Goal: Transaction & Acquisition: Subscribe to service/newsletter

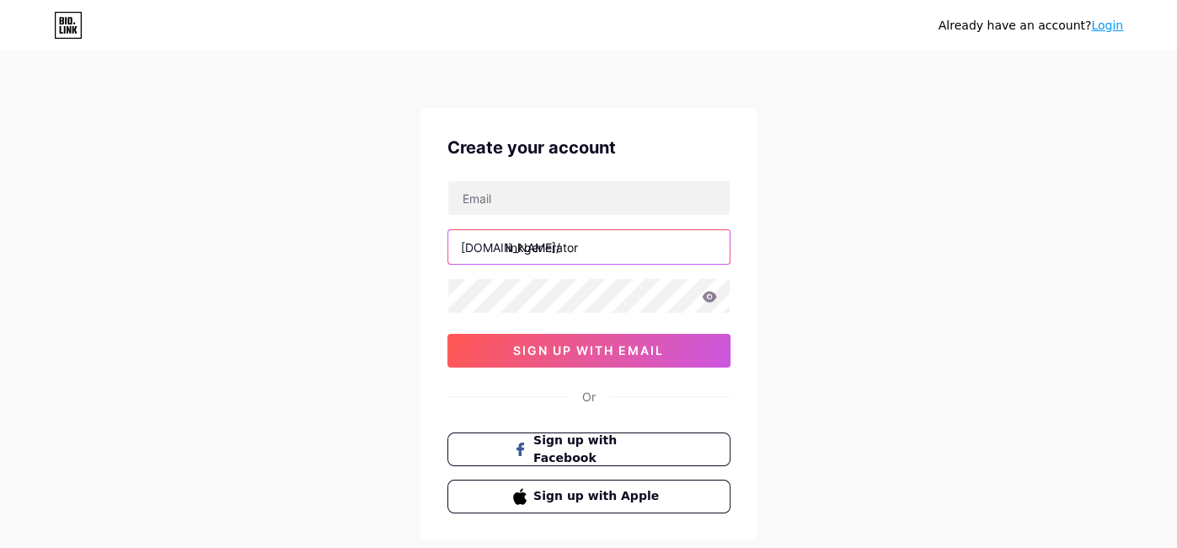
click at [515, 240] on input "linkgenerator" at bounding box center [588, 247] width 281 height 34
click at [572, 250] on input "linkgenerator" at bounding box center [588, 247] width 281 height 34
click at [572, 250] on input "text" at bounding box center [588, 247] width 281 height 34
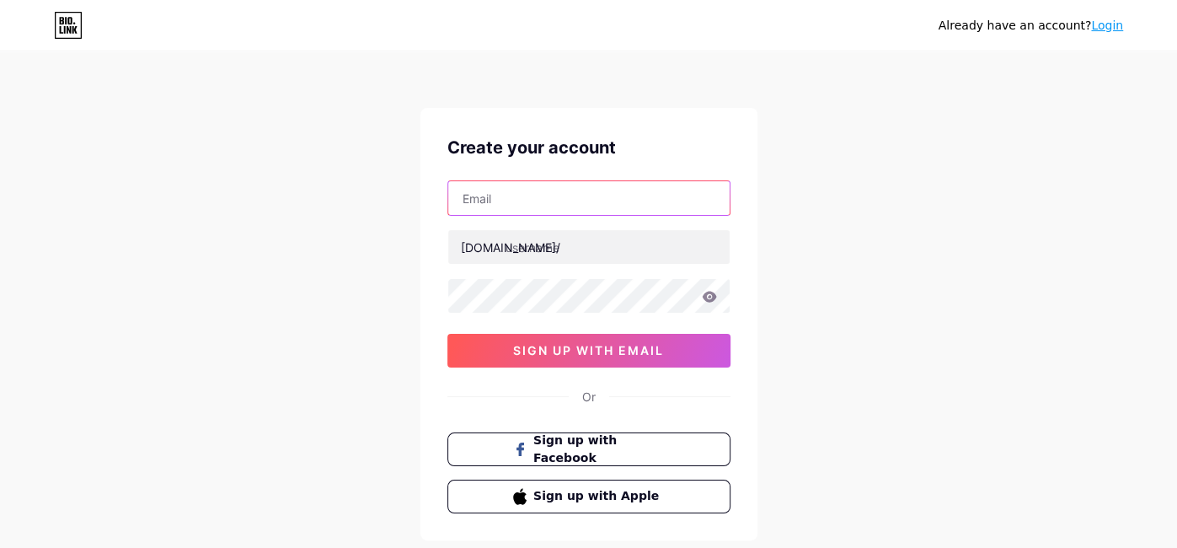
click at [533, 203] on input "text" at bounding box center [588, 198] width 281 height 34
type input "[EMAIL_ADDRESS][DOMAIN_NAME]"
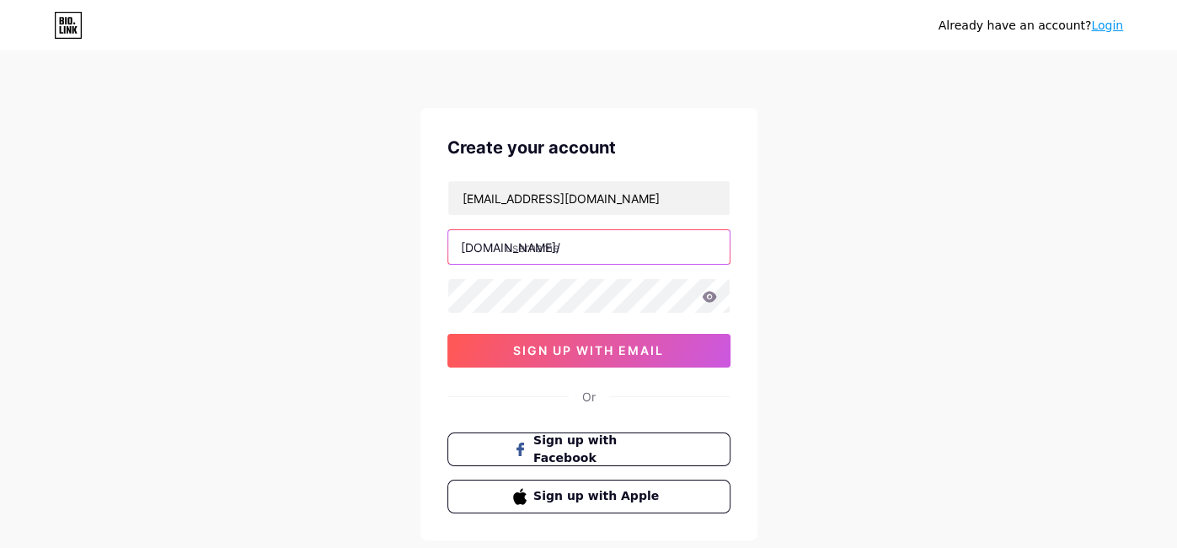
click at [552, 239] on input "text" at bounding box center [588, 247] width 281 height 34
type input "tuffman"
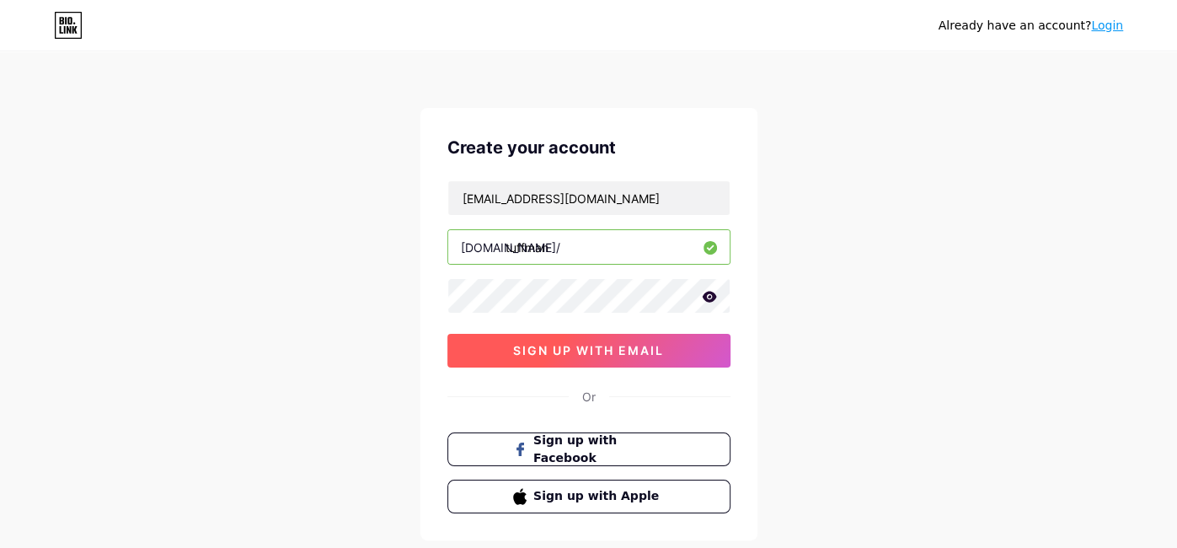
click at [499, 340] on button "sign up with email" at bounding box center [588, 351] width 283 height 34
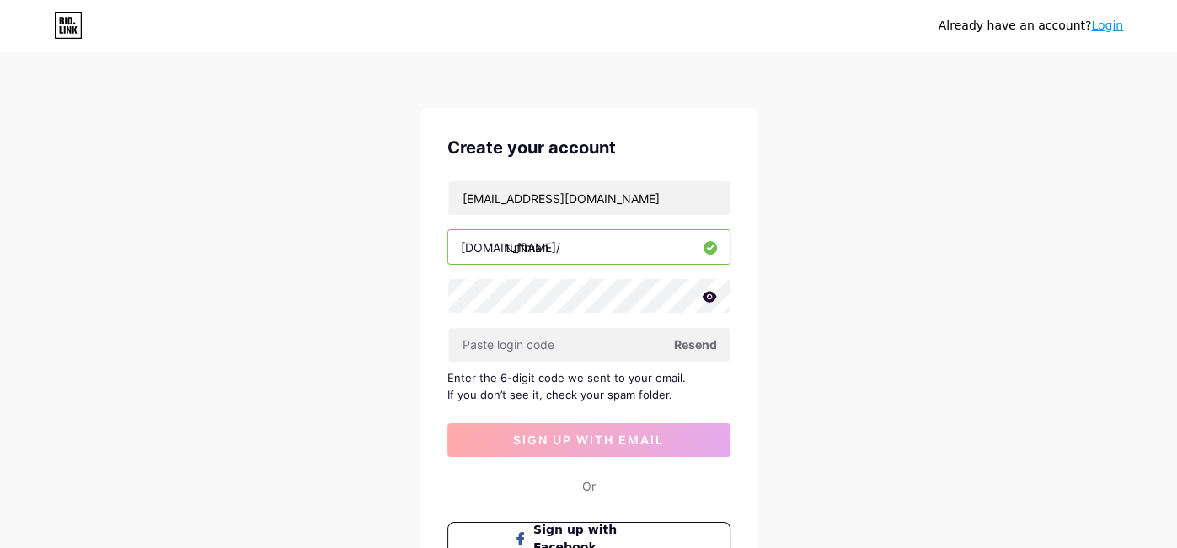
click at [1159, 309] on div "Already have an account? Login Create your account morssmmm746@gmail.com bio.li…" at bounding box center [588, 367] width 1177 height 734
click at [494, 338] on input "text" at bounding box center [588, 345] width 281 height 34
paste input "320993"
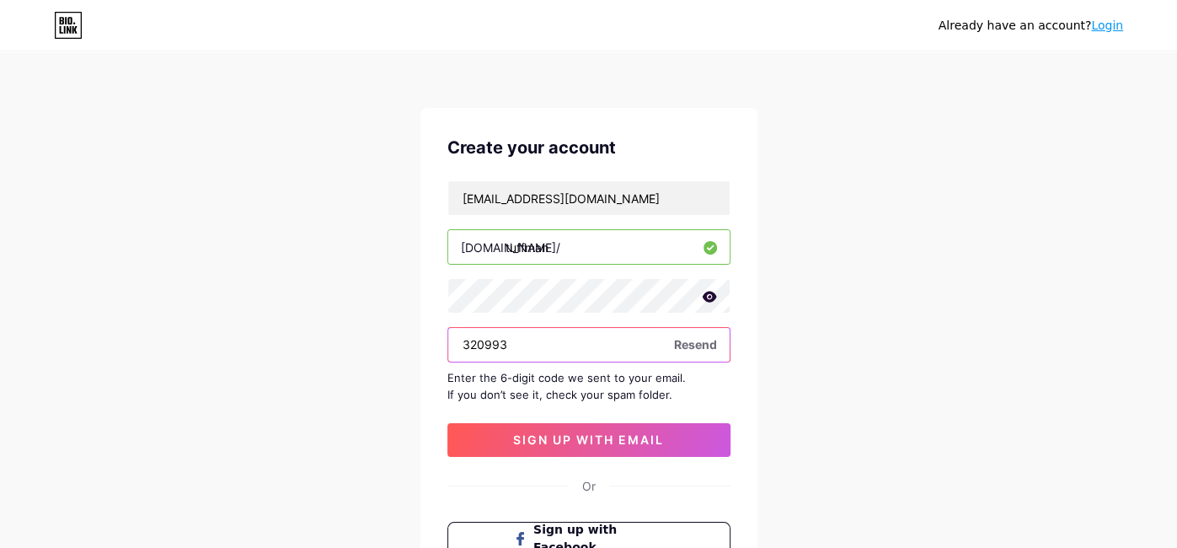
type input "320993"
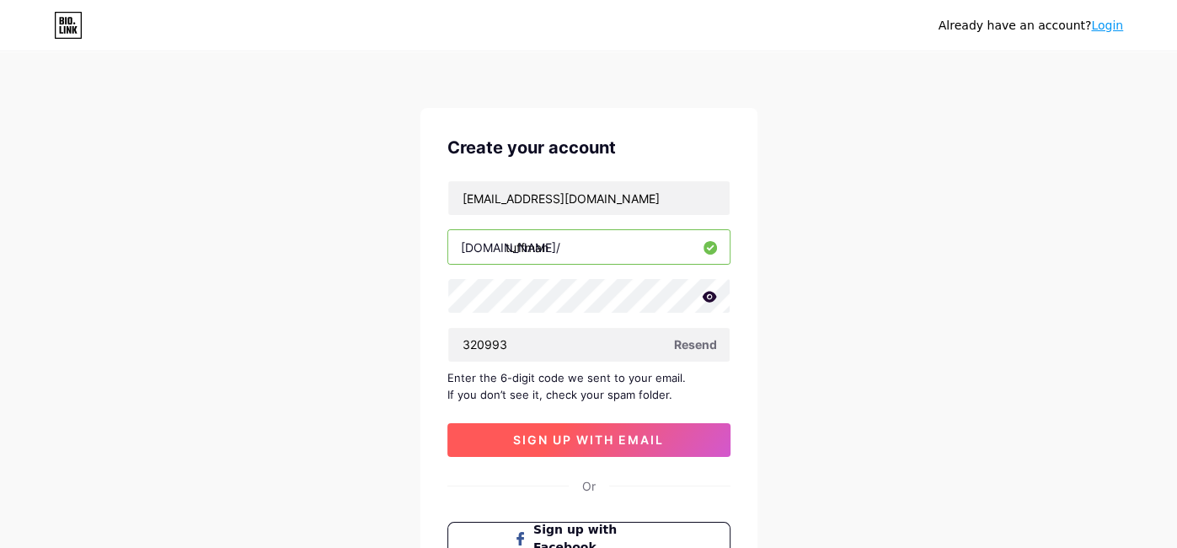
click at [502, 441] on button "sign up with email" at bounding box center [588, 440] width 283 height 34
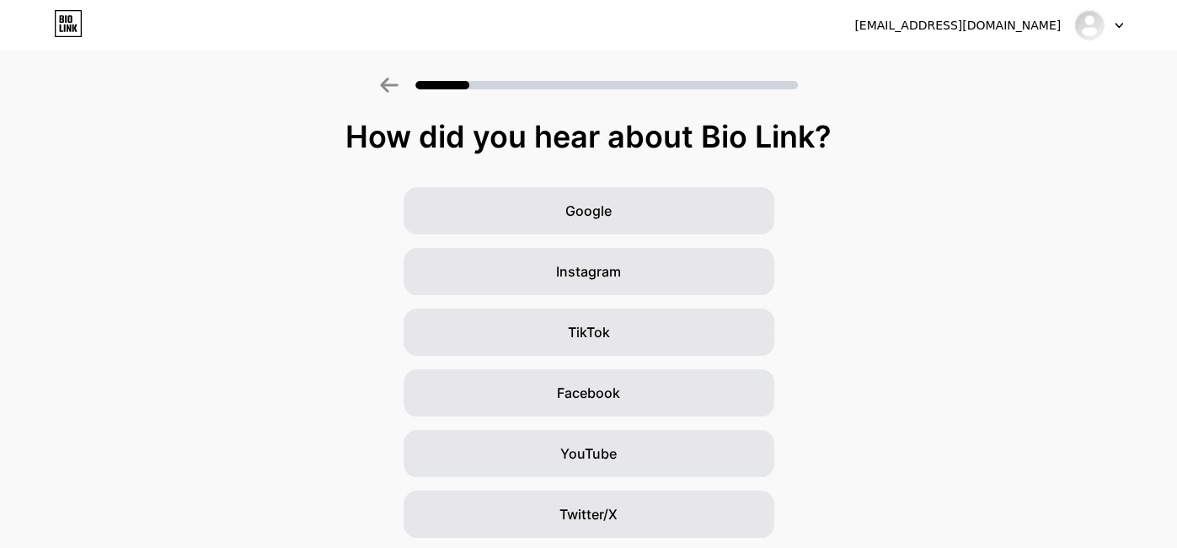
click at [613, 163] on div "How did you hear about Bio Link? Google Instagram TikTok Facebook YouTube Twitt…" at bounding box center [588, 389] width 1177 height 539
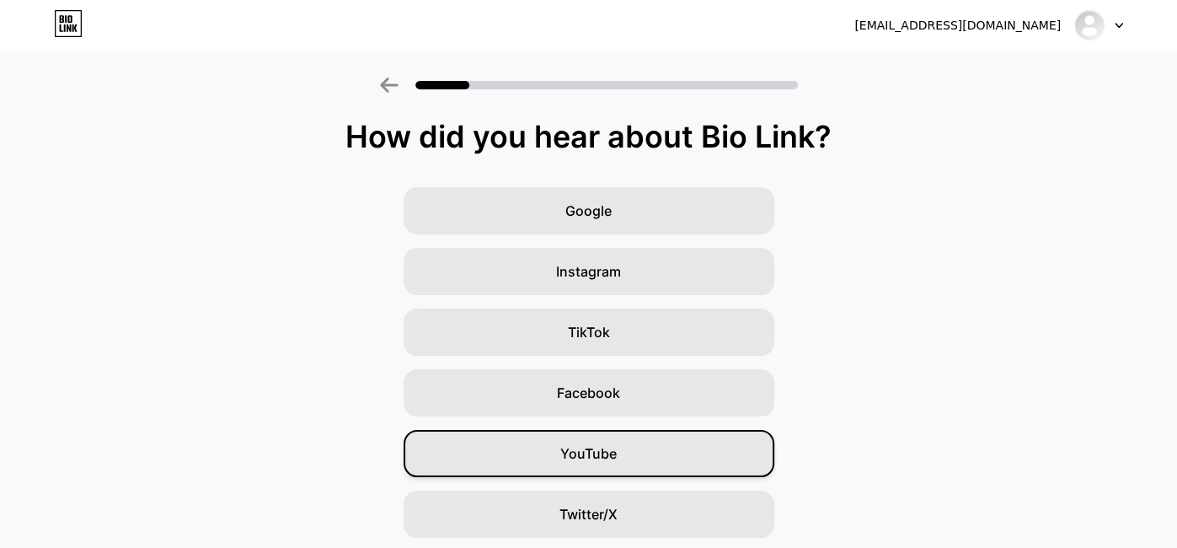
click at [500, 443] on div "YouTube" at bounding box center [589, 453] width 371 height 47
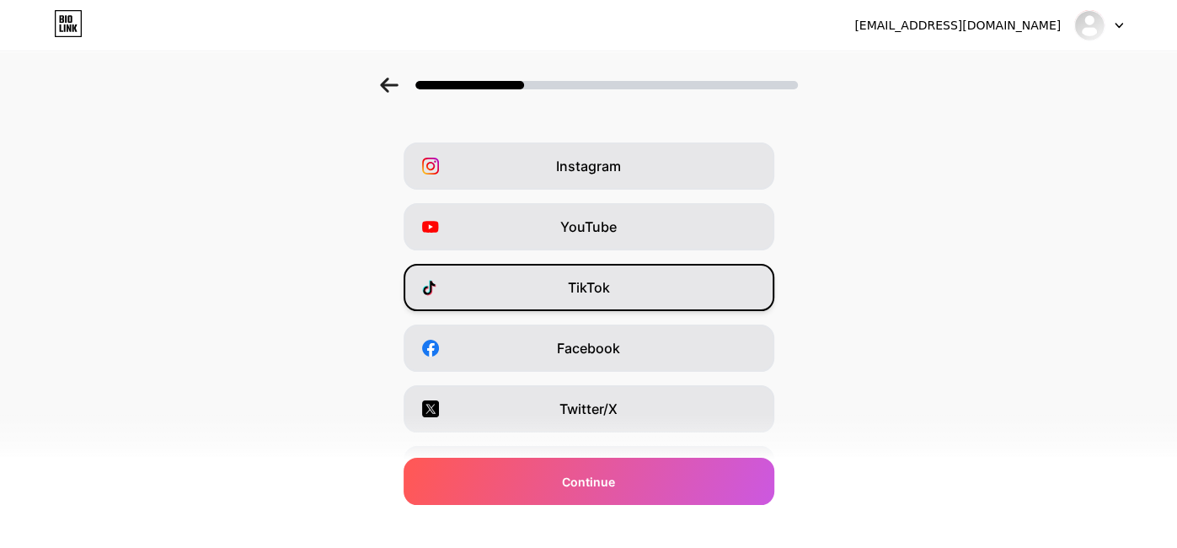
scroll to position [43, 0]
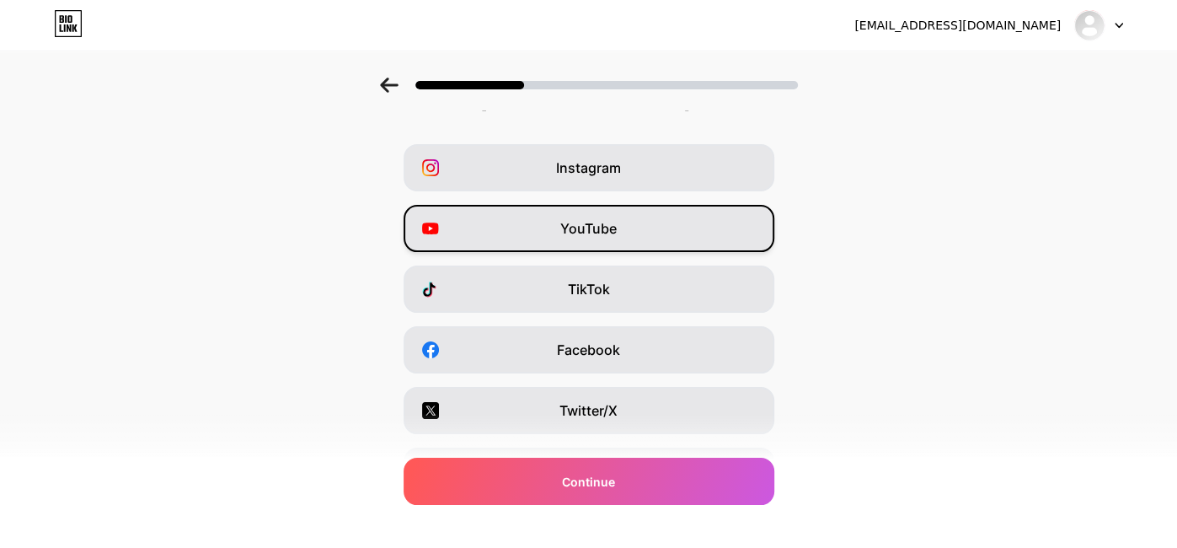
click at [613, 221] on span "YouTube" at bounding box center [588, 228] width 56 height 20
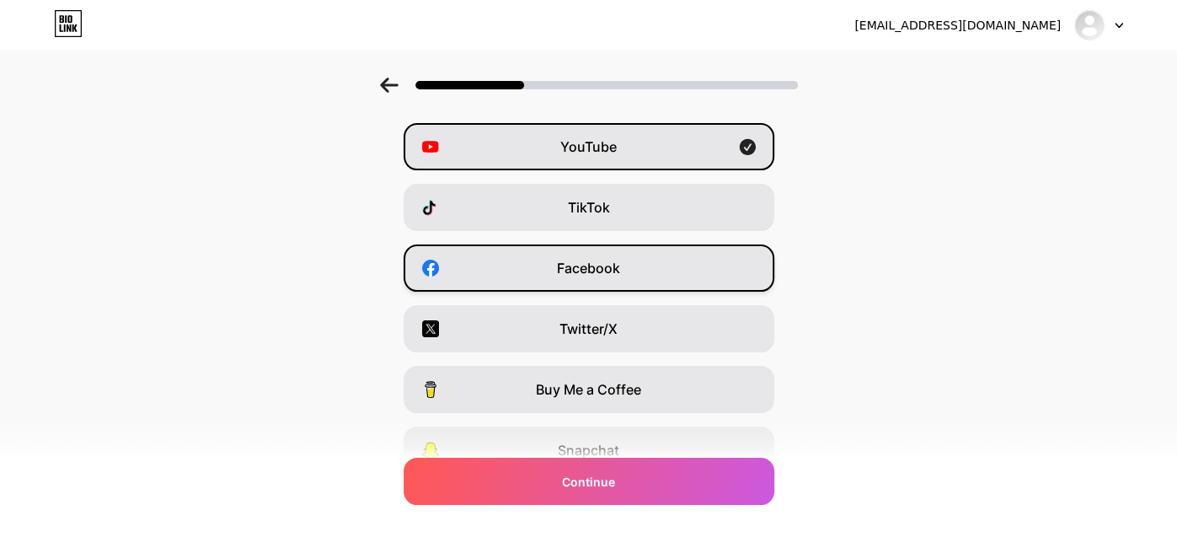
scroll to position [122, 0]
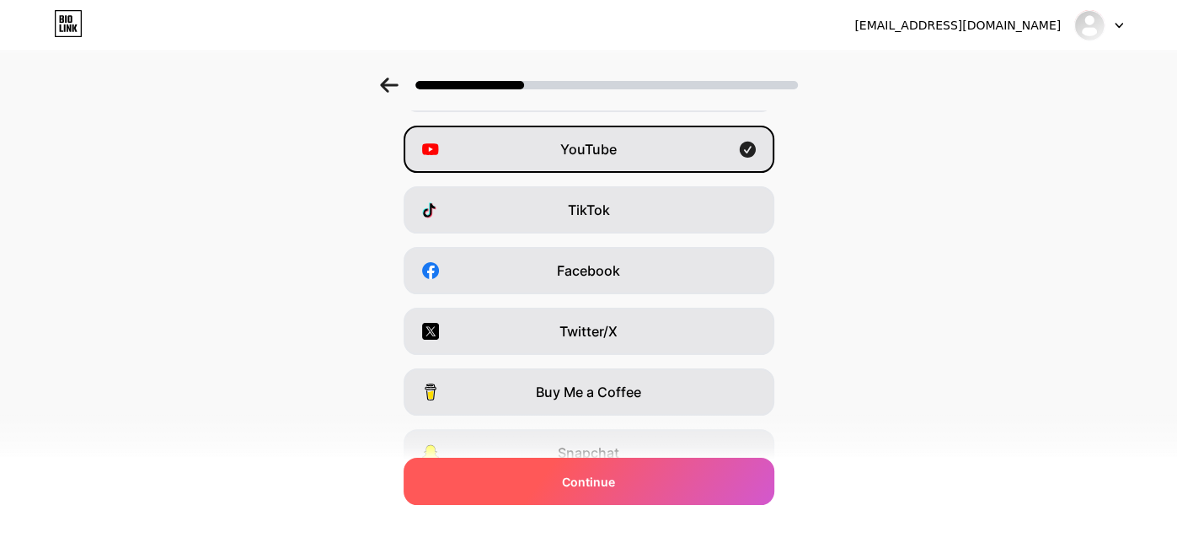
click at [558, 495] on div "Continue" at bounding box center [589, 481] width 371 height 47
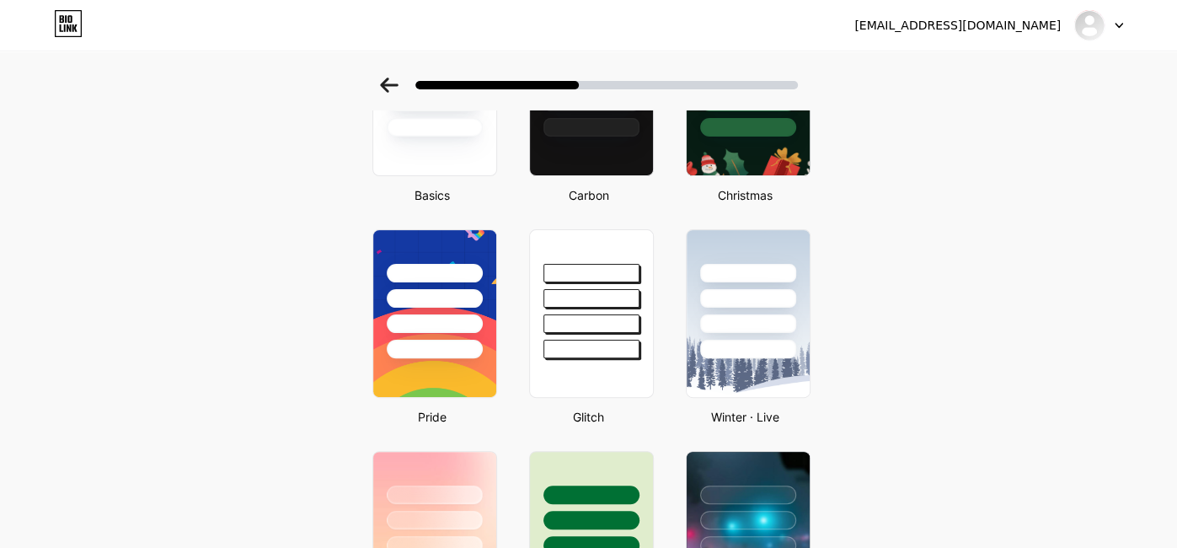
scroll to position [65, 0]
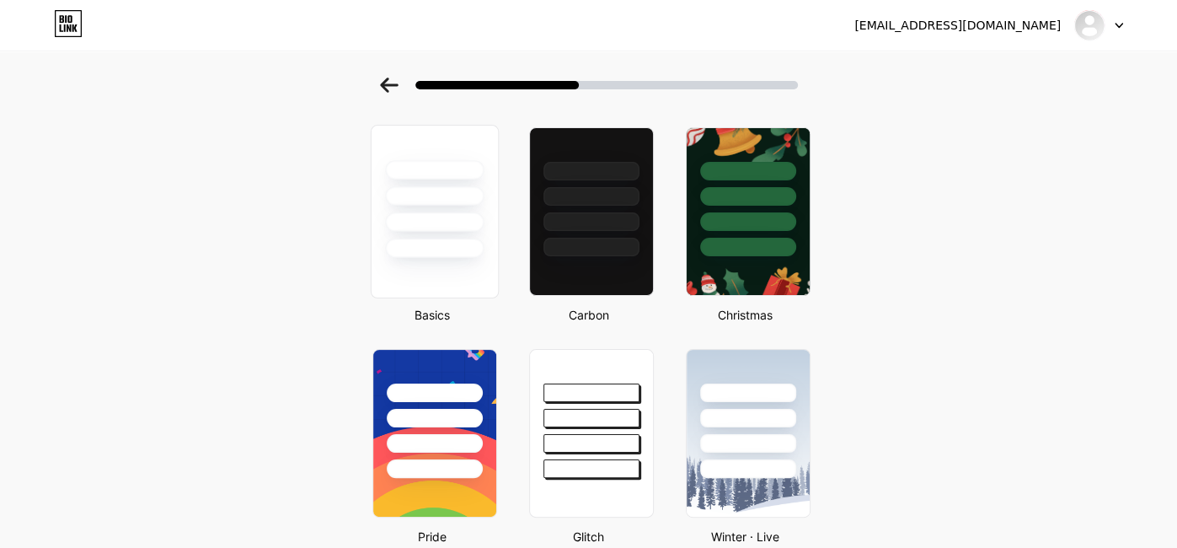
click at [415, 213] on div at bounding box center [434, 221] width 99 height 19
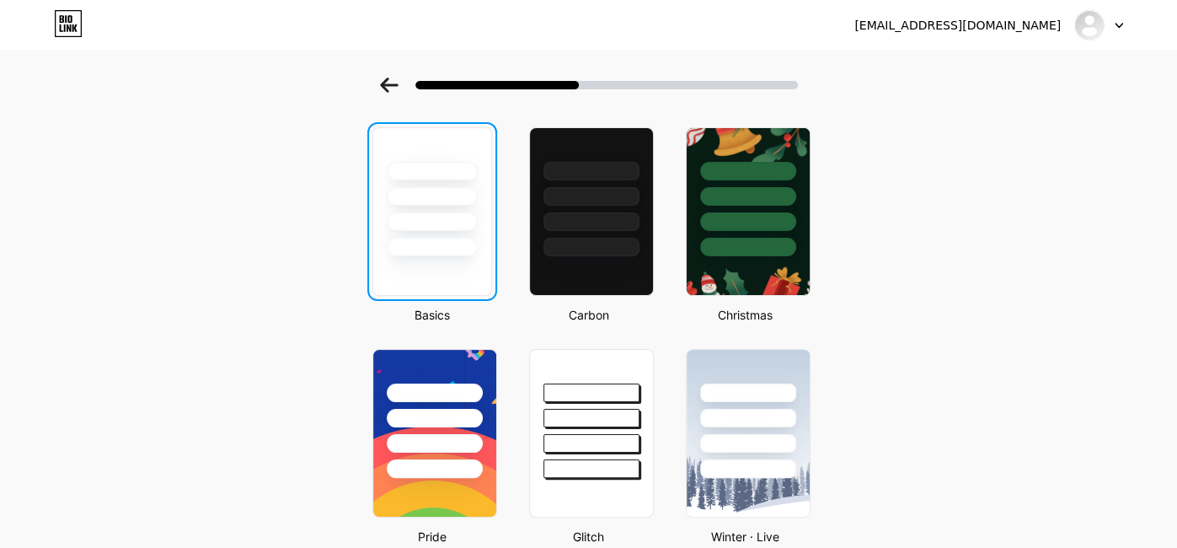
scroll to position [0, 0]
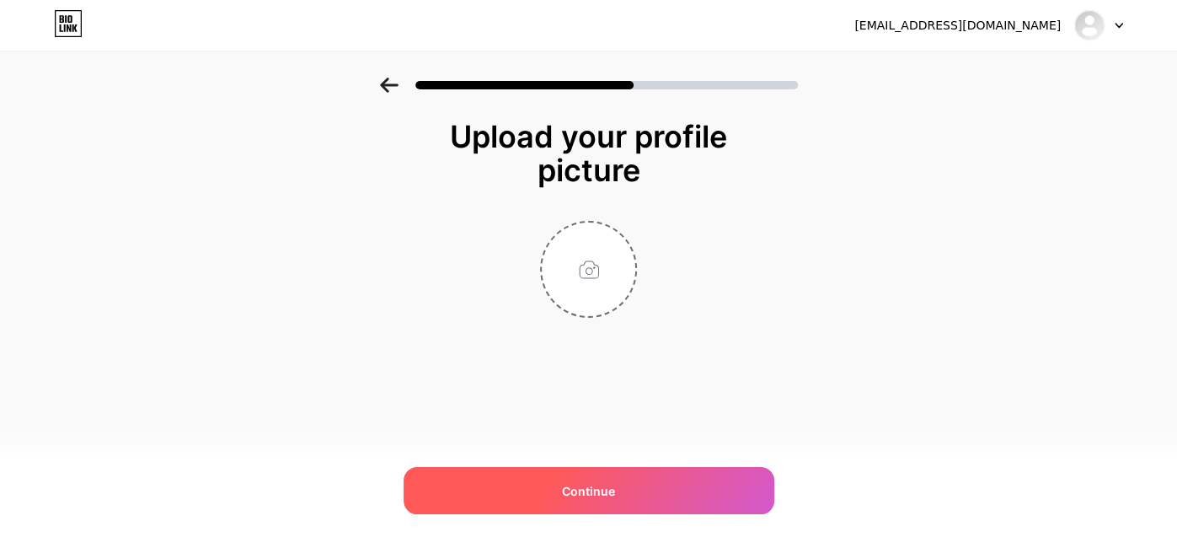
click at [663, 509] on div "Continue" at bounding box center [589, 490] width 371 height 47
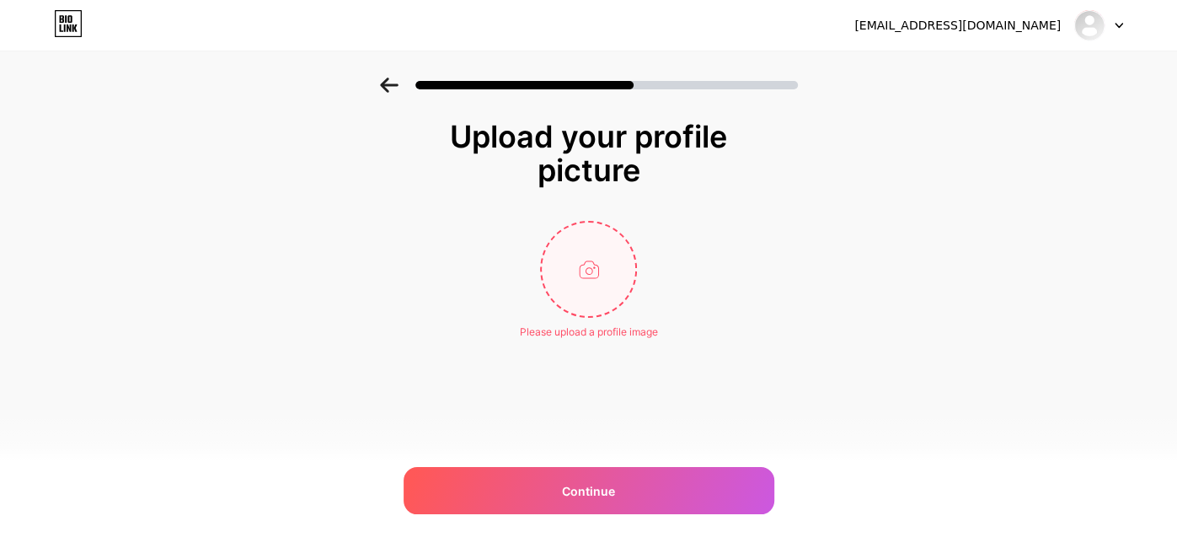
click at [613, 281] on input "file" at bounding box center [589, 269] width 94 height 94
type input "C:\fakepath\Screenshot 2025-07-06 3.50.52 PM.png"
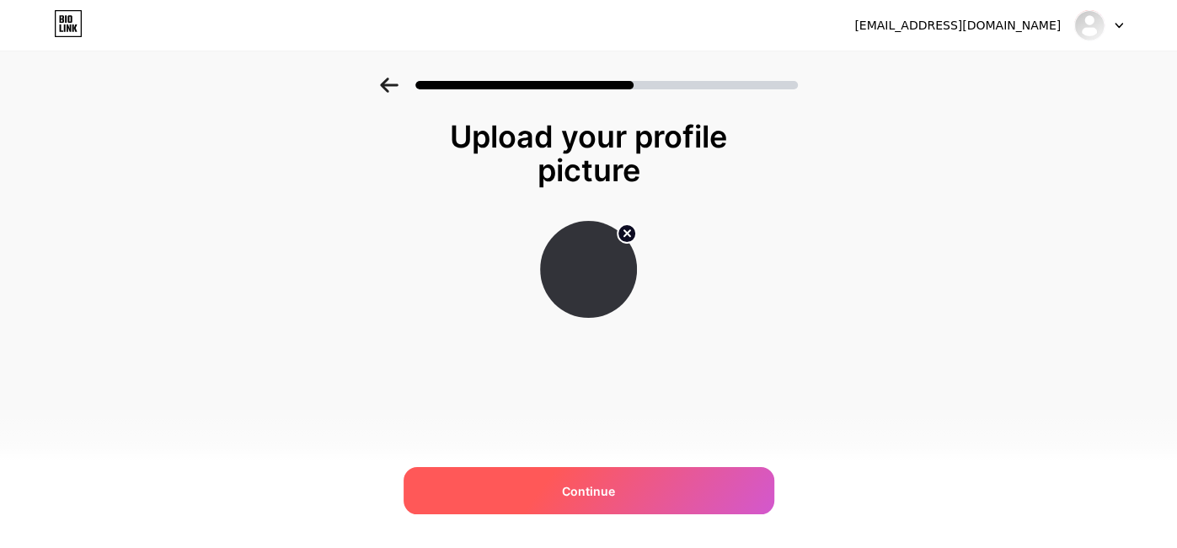
click at [622, 479] on div "Continue" at bounding box center [589, 490] width 371 height 47
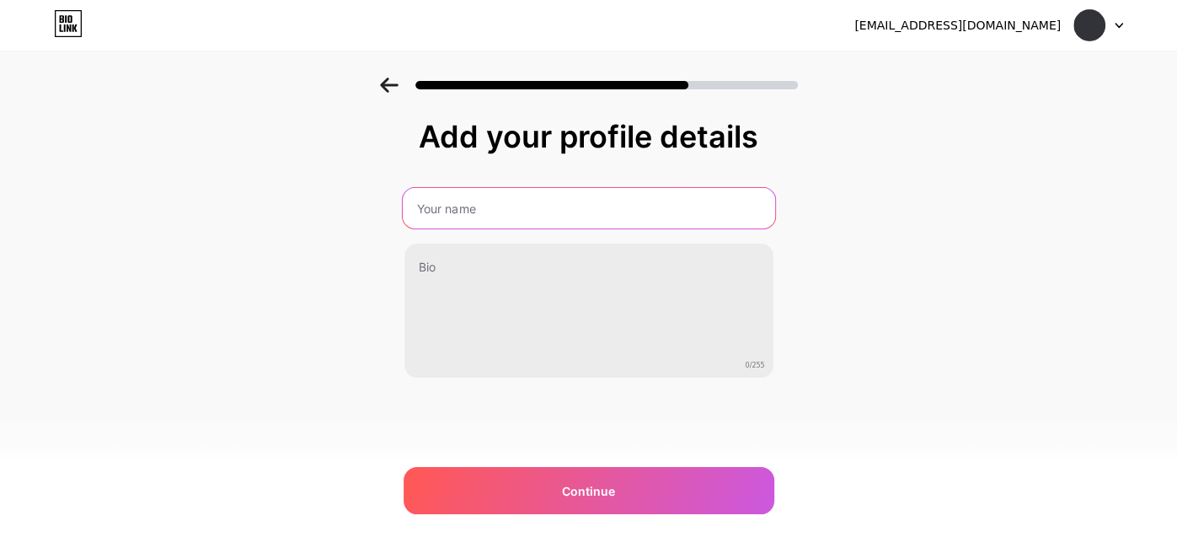
click at [502, 217] on input "text" at bounding box center [588, 208] width 372 height 40
type input "TuffMAn"
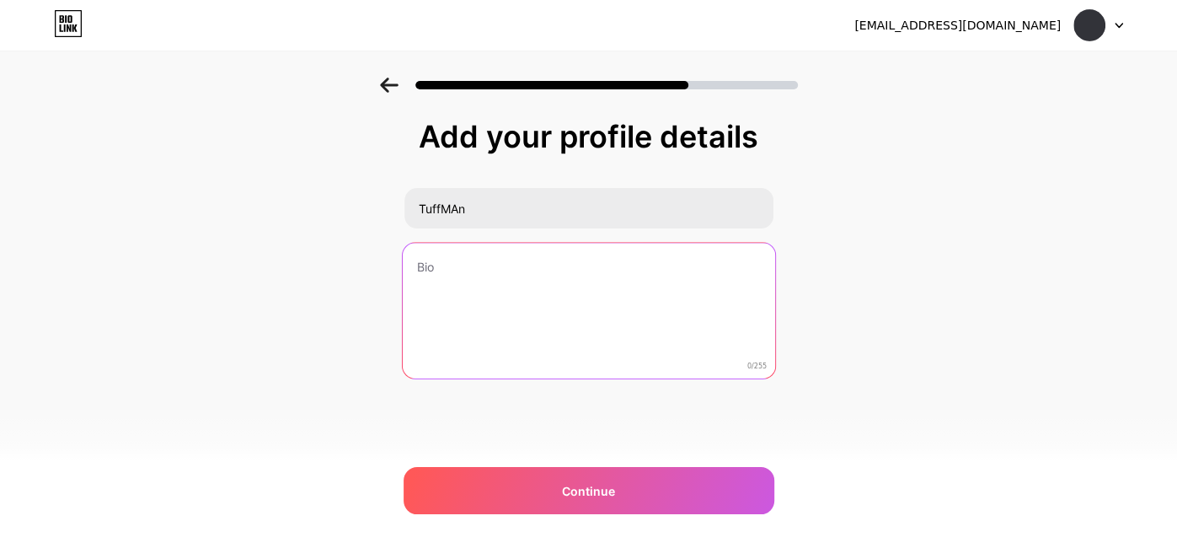
click at [468, 295] on textarea at bounding box center [588, 311] width 372 height 137
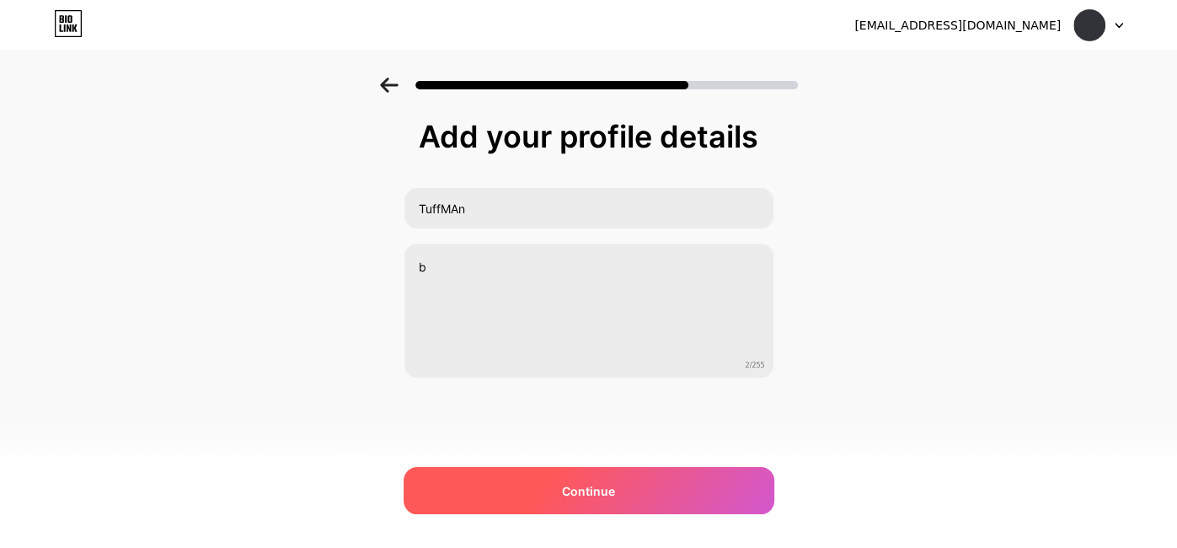
click at [525, 490] on div "Continue" at bounding box center [589, 490] width 371 height 47
click at [525, 491] on div "Continue" at bounding box center [589, 490] width 371 height 47
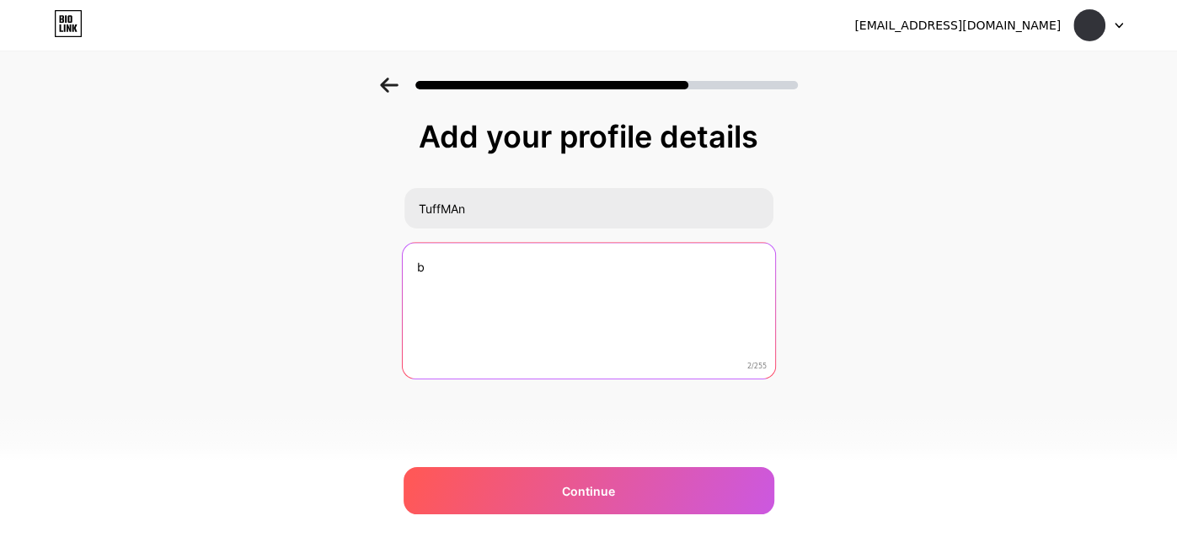
click at [480, 294] on textarea "b" at bounding box center [588, 311] width 372 height 137
click at [482, 282] on textarea "b" at bounding box center [588, 311] width 372 height 137
click at [470, 265] on textarea "b" at bounding box center [588, 311] width 372 height 137
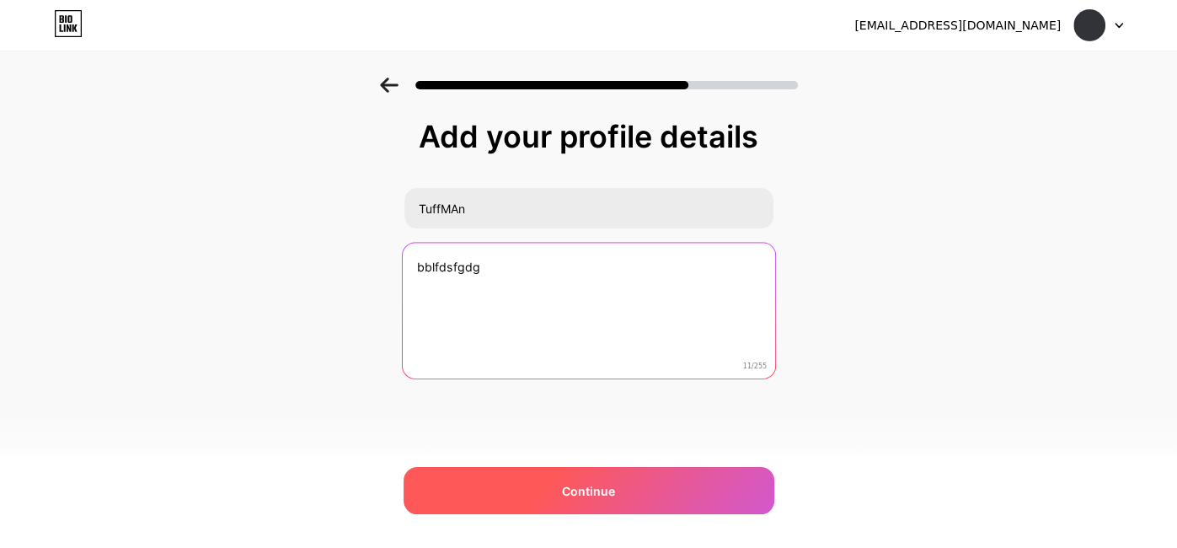
type textarea "bblfdsfgdg"
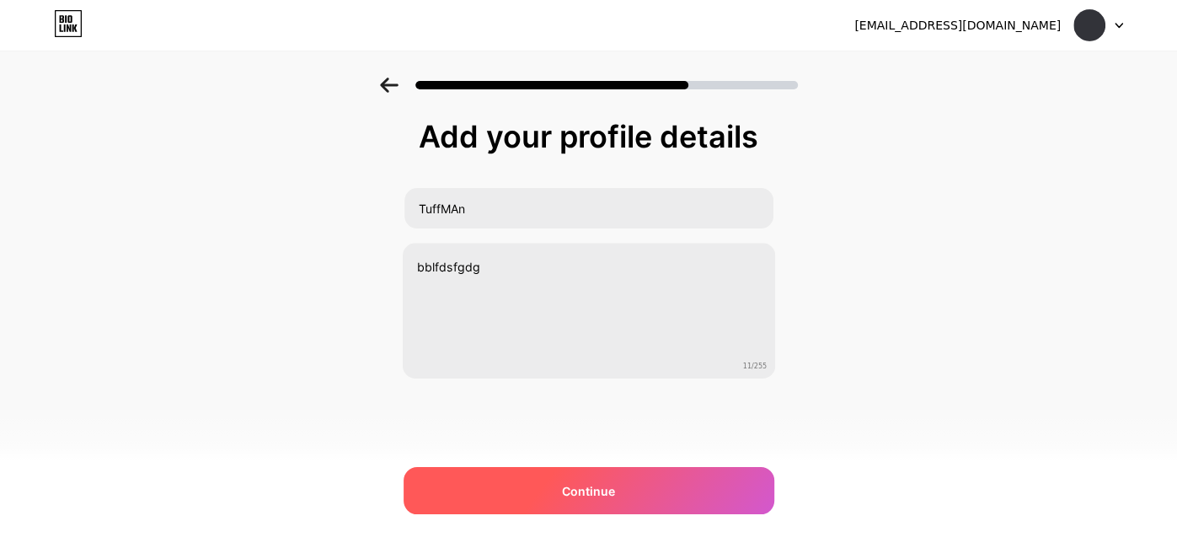
click at [450, 510] on div "Continue" at bounding box center [589, 490] width 371 height 47
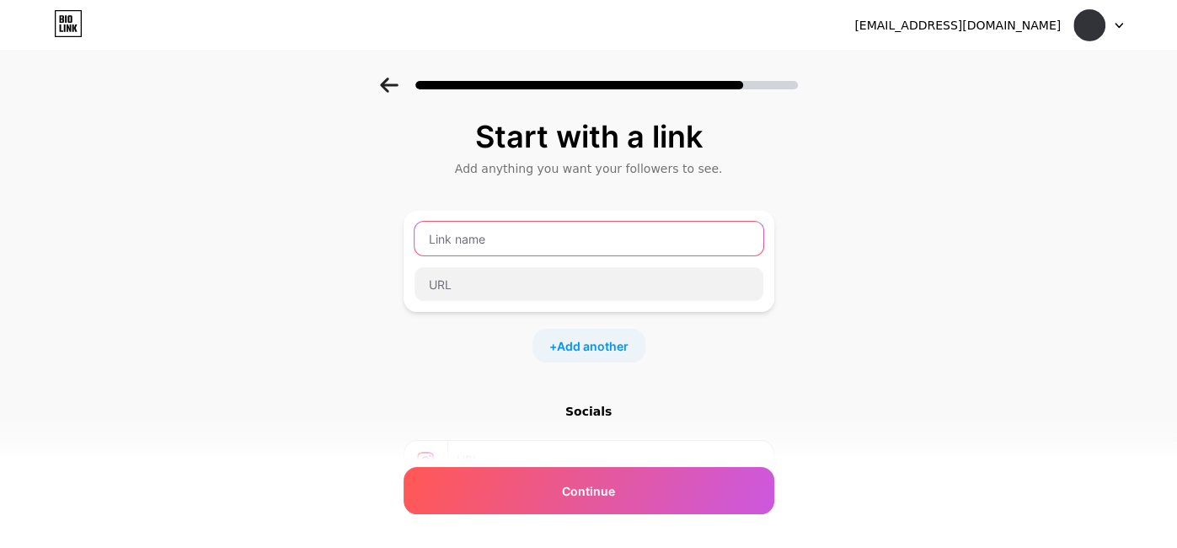
click at [463, 245] on input "text" at bounding box center [589, 239] width 349 height 34
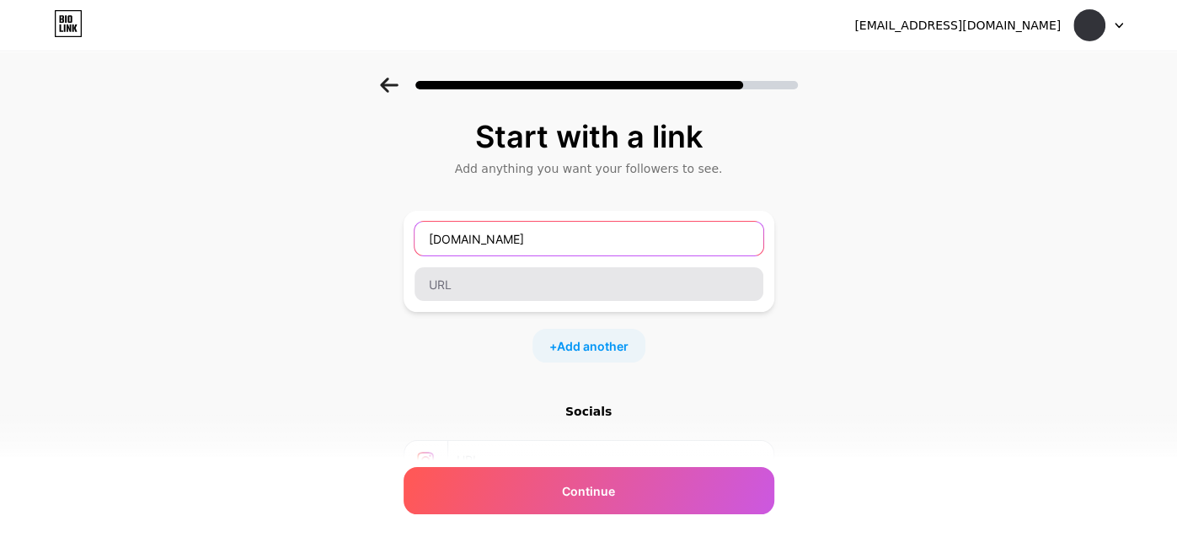
type input "www.roblox.com.ge"
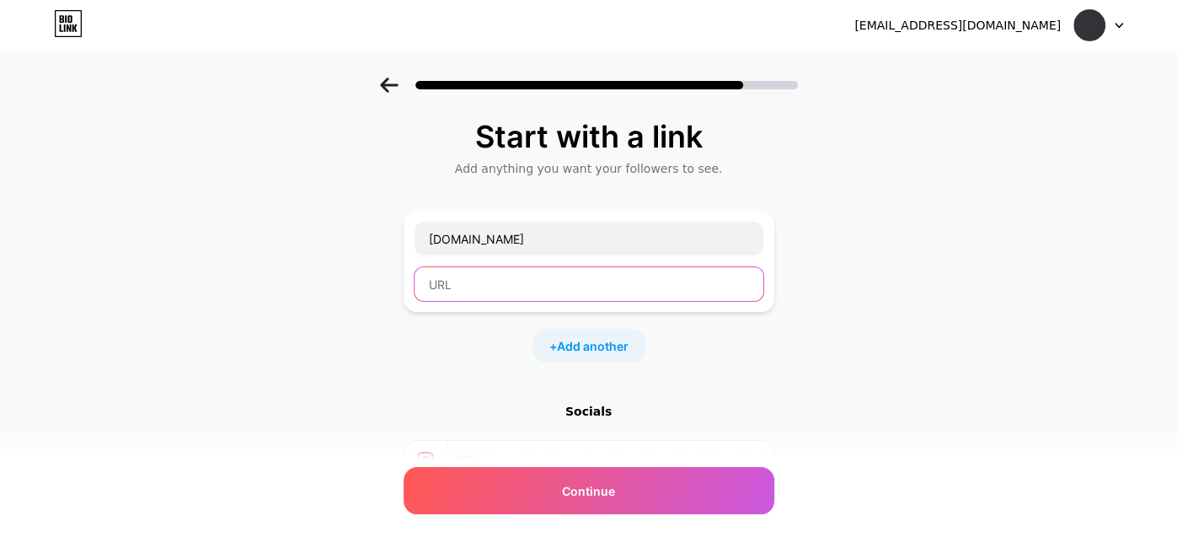
click at [494, 277] on input "text" at bounding box center [589, 284] width 349 height 34
type input "www.roblox.com"
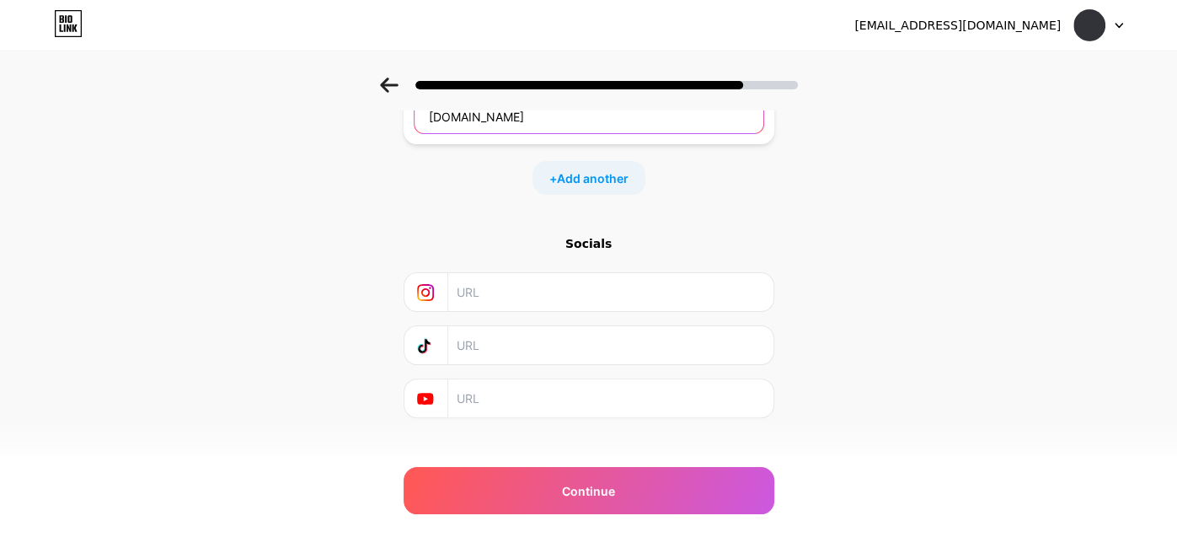
scroll to position [165, 0]
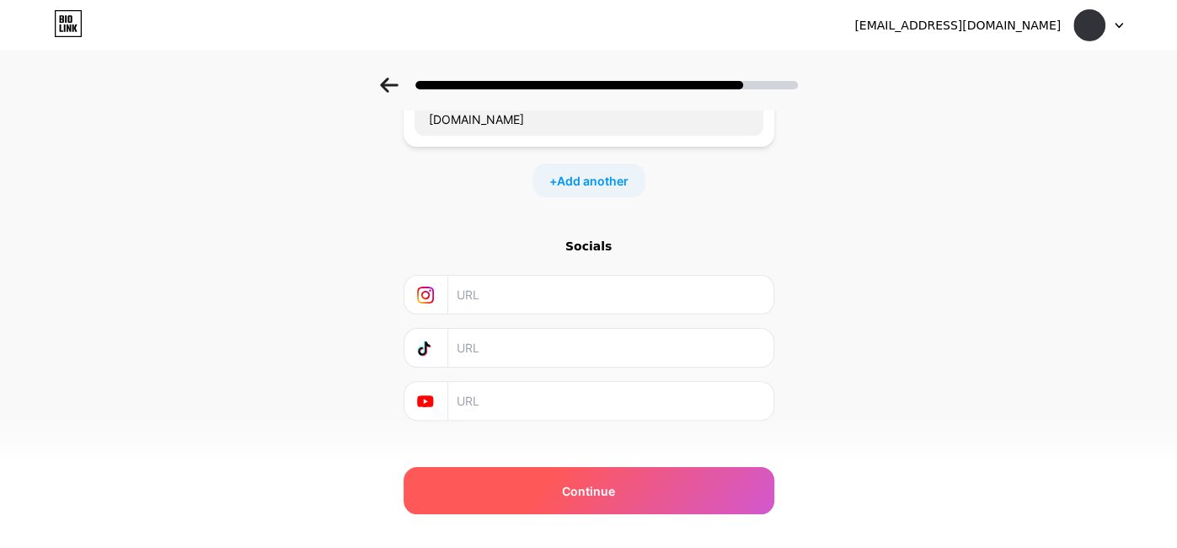
click at [523, 501] on div "Continue" at bounding box center [589, 490] width 371 height 47
click at [532, 490] on div "Continue" at bounding box center [589, 490] width 371 height 47
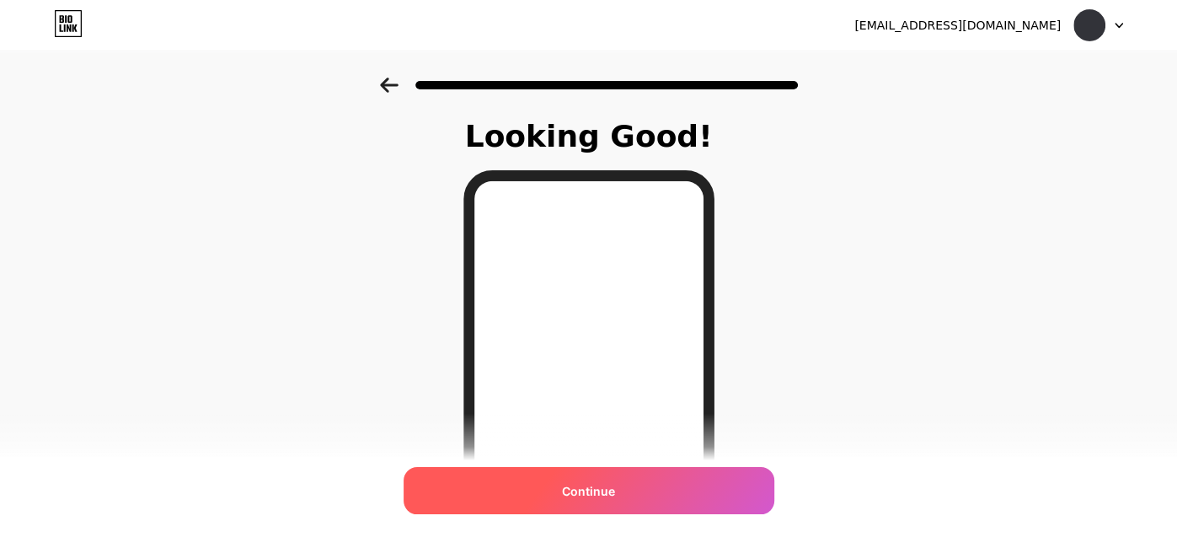
click at [539, 492] on div "Continue" at bounding box center [589, 490] width 371 height 47
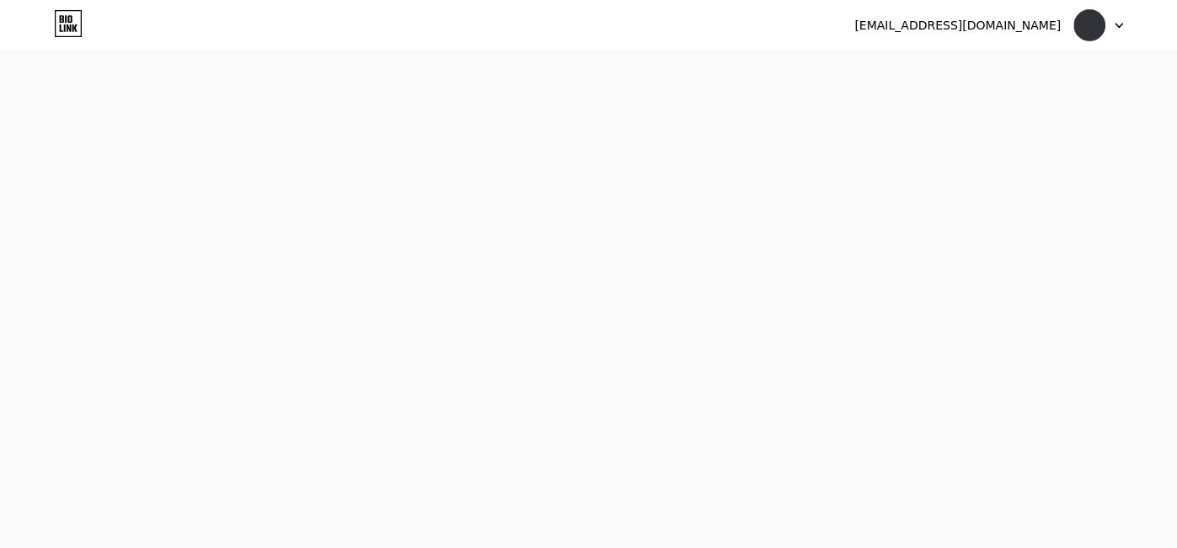
click at [539, 492] on div "morssmmm746@gmail.com Logout Link Copied Start your 7 day free trial Cancel any…" at bounding box center [588, 274] width 1177 height 548
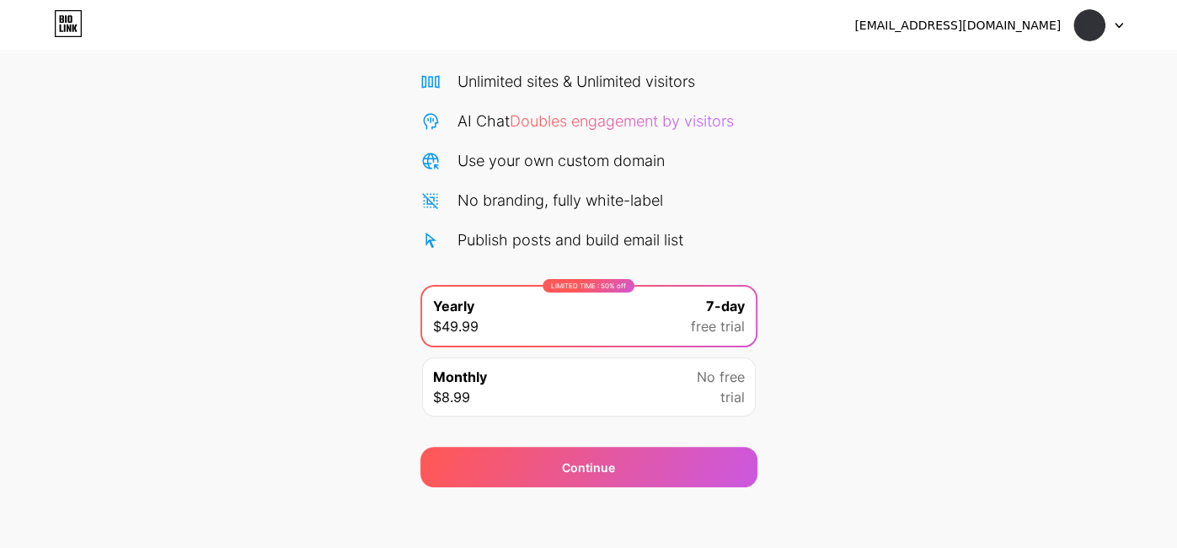
scroll to position [129, 0]
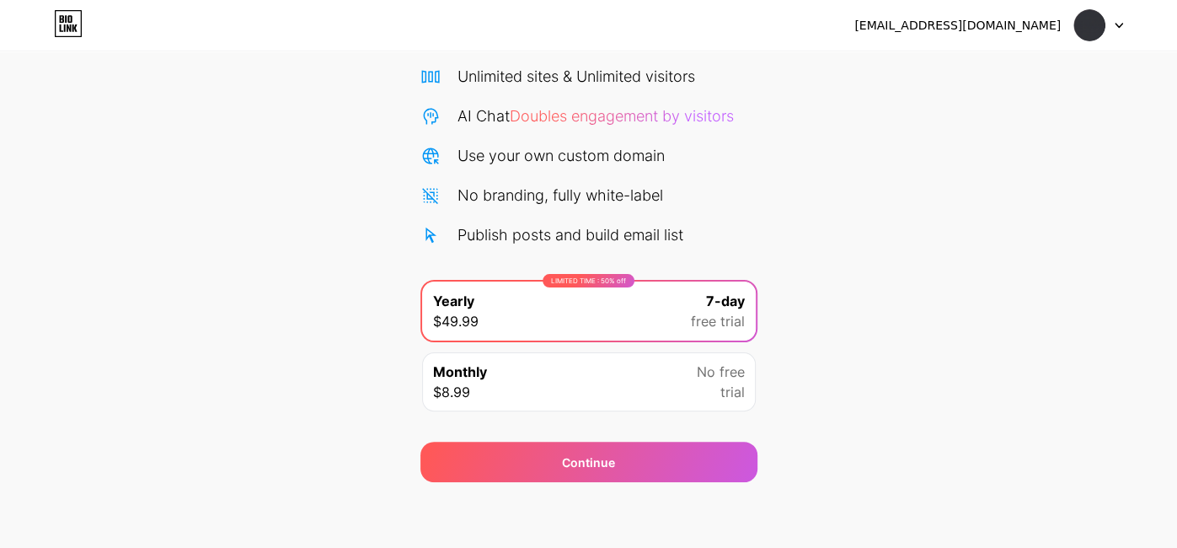
click at [520, 387] on div "Monthly $8.99 No free trial" at bounding box center [589, 381] width 334 height 59
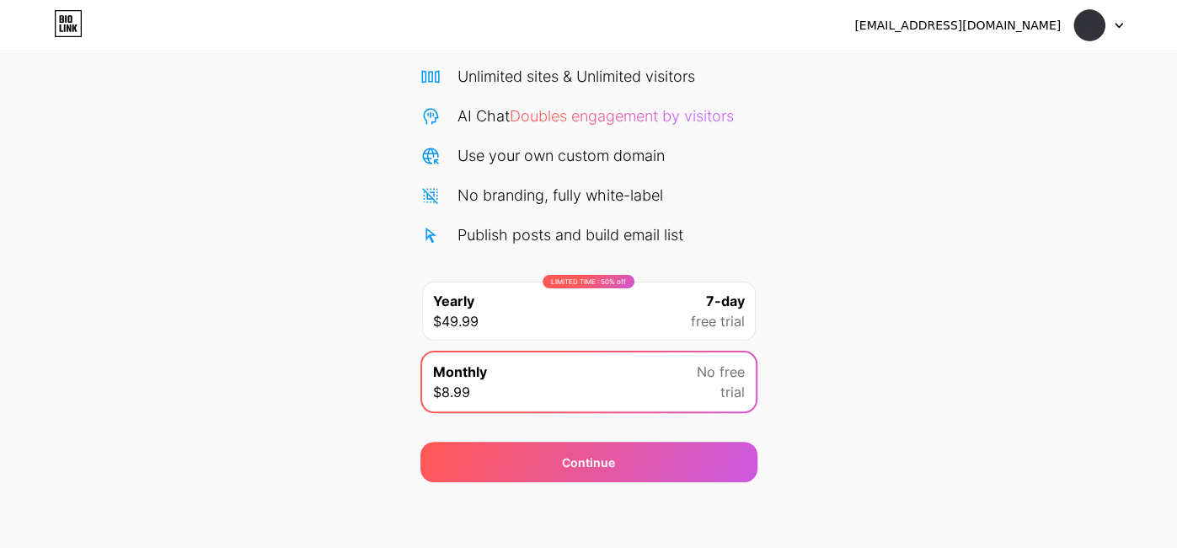
click at [520, 308] on div "LIMITED TIME : 50% off Yearly $49.99 7-day free trial" at bounding box center [589, 310] width 334 height 59
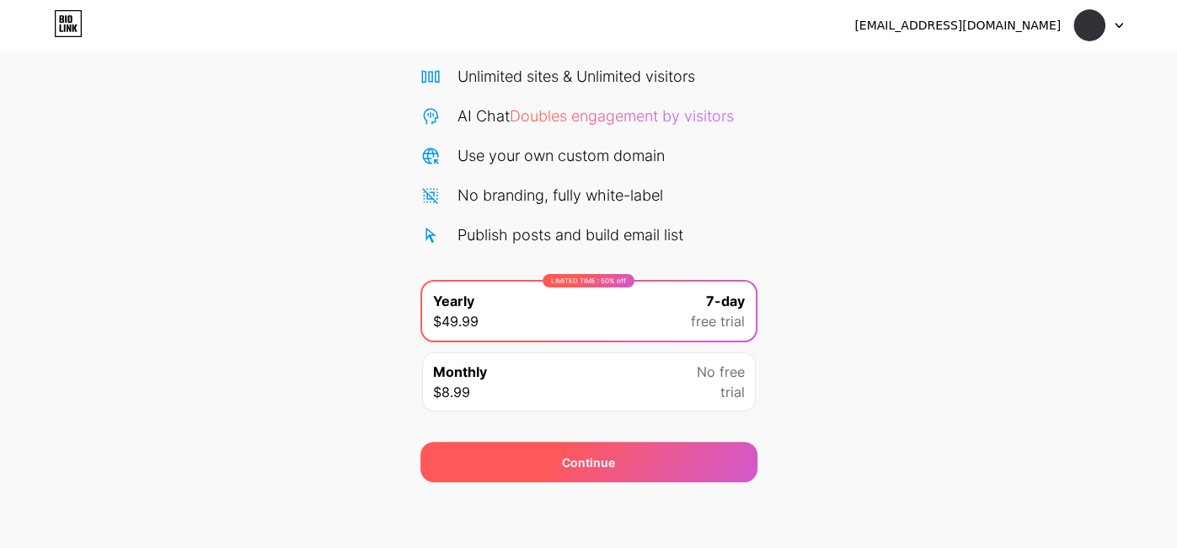
click at [540, 479] on div "Continue" at bounding box center [588, 462] width 337 height 40
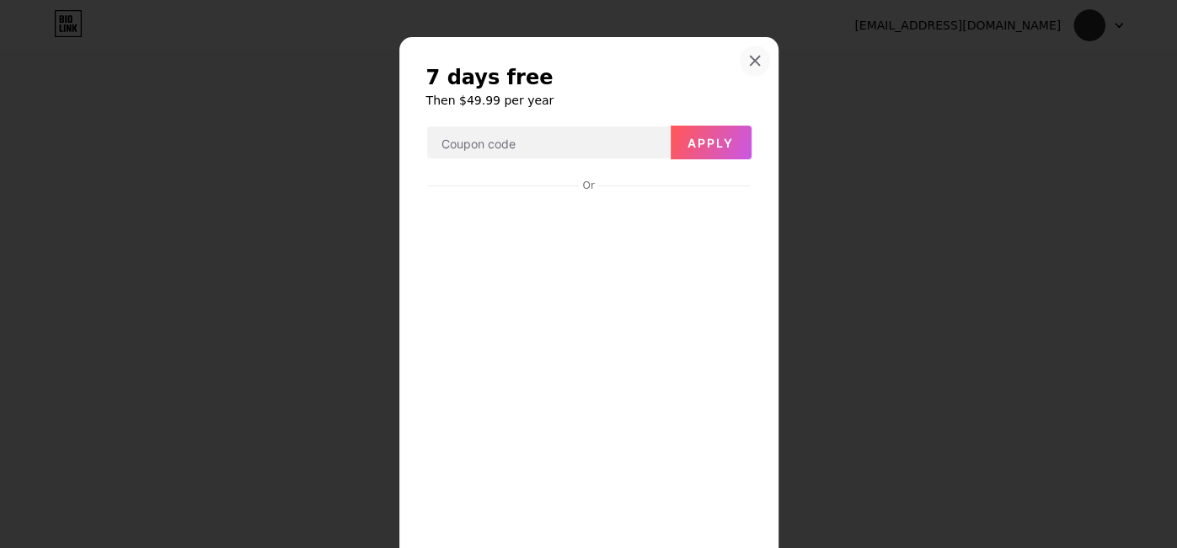
click at [757, 63] on icon at bounding box center [754, 60] width 9 height 9
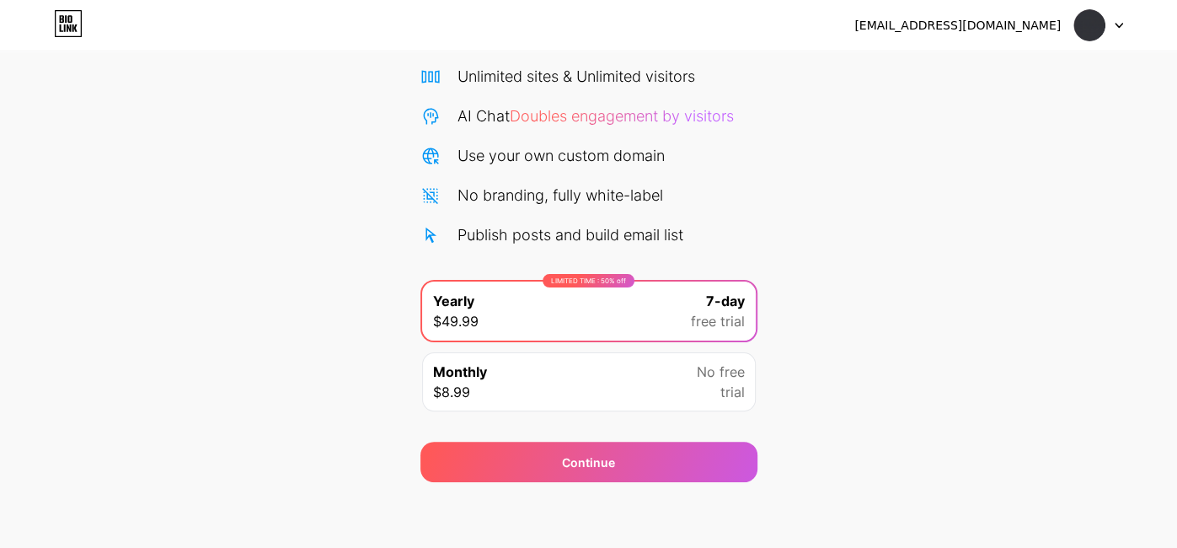
scroll to position [0, 0]
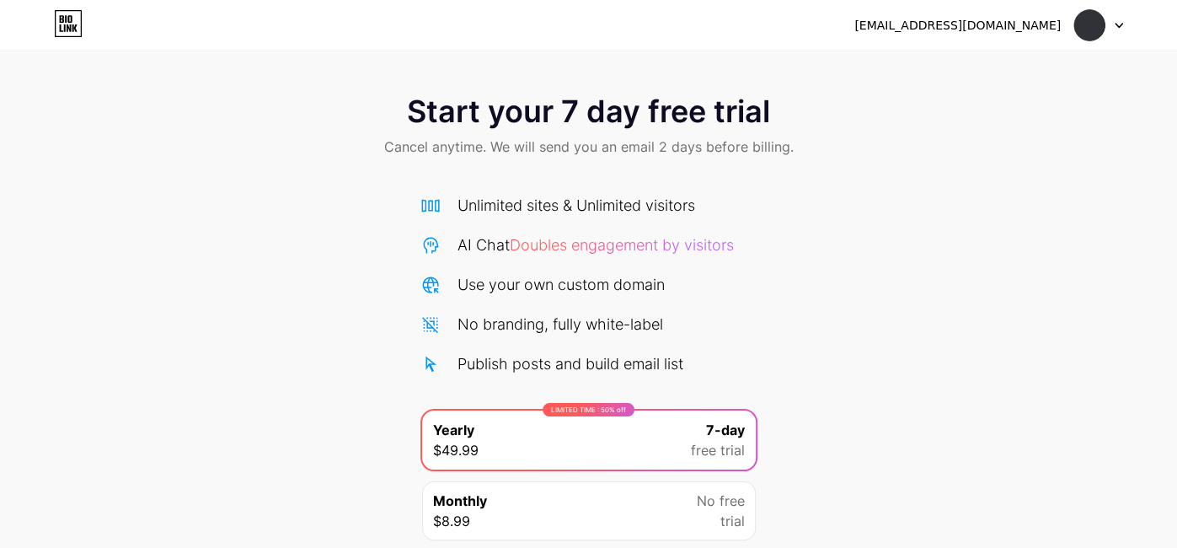
click at [64, 25] on icon at bounding box center [65, 28] width 2 height 8
click at [993, 17] on div "[EMAIL_ADDRESS][DOMAIN_NAME]" at bounding box center [957, 26] width 206 height 18
click at [1101, 35] on span at bounding box center [1089, 25] width 32 height 32
click at [426, 211] on icon at bounding box center [430, 205] width 20 height 20
click at [337, 5] on div "morssmmm746@gmail.com Logout" at bounding box center [588, 25] width 1177 height 51
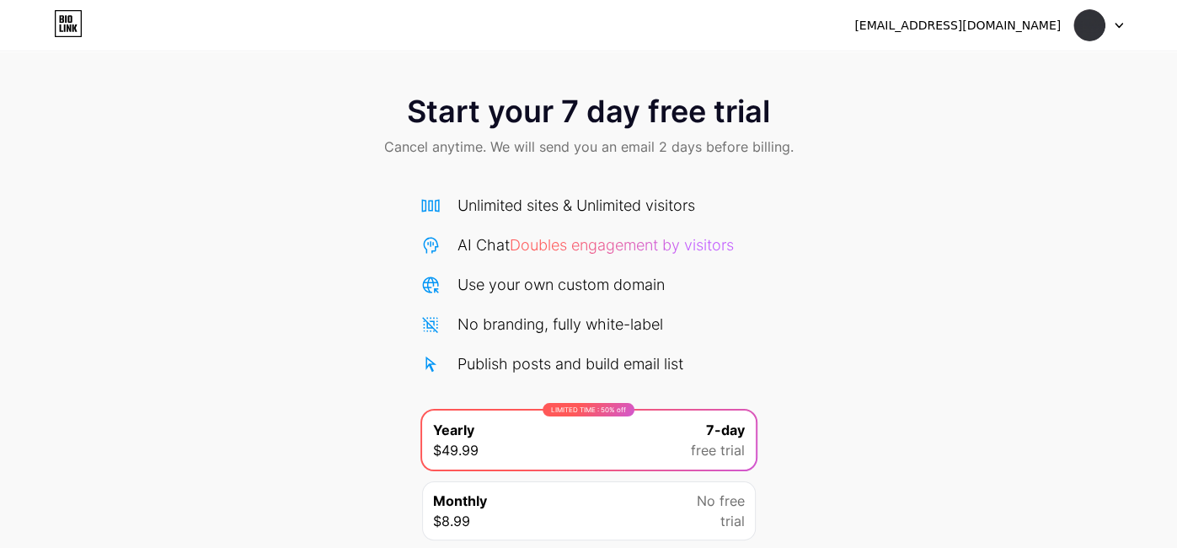
click at [72, 11] on icon at bounding box center [68, 23] width 29 height 27
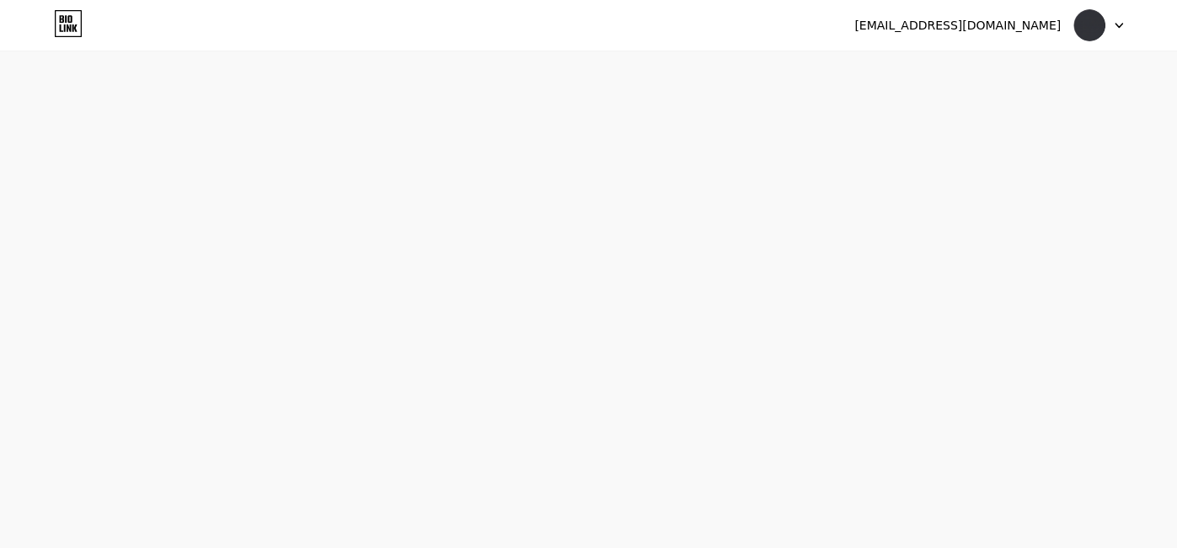
click at [73, 14] on icon at bounding box center [68, 23] width 29 height 27
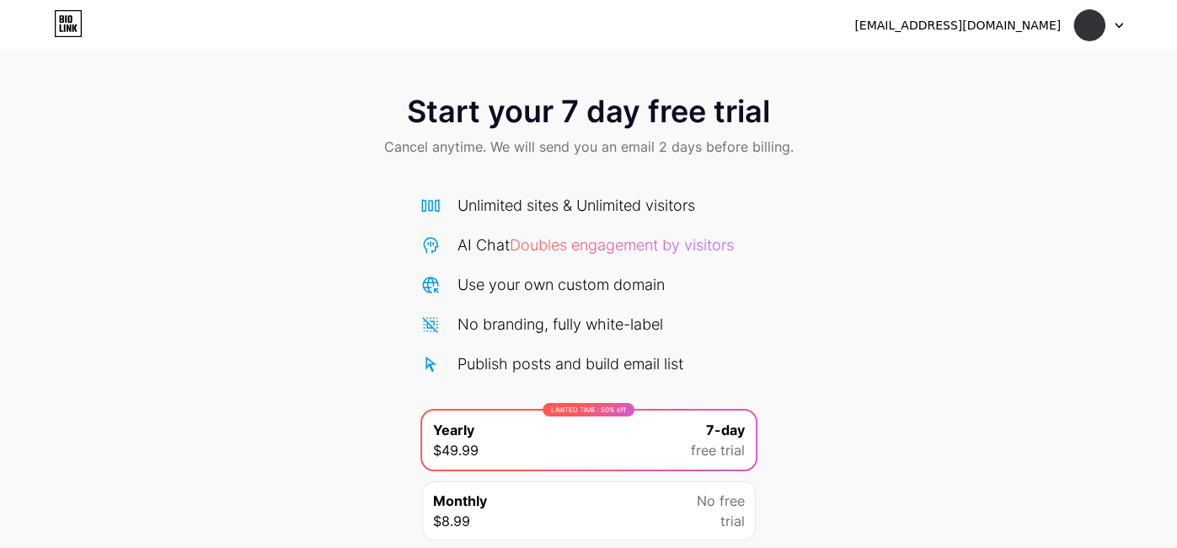
click at [74, 16] on icon at bounding box center [68, 23] width 29 height 27
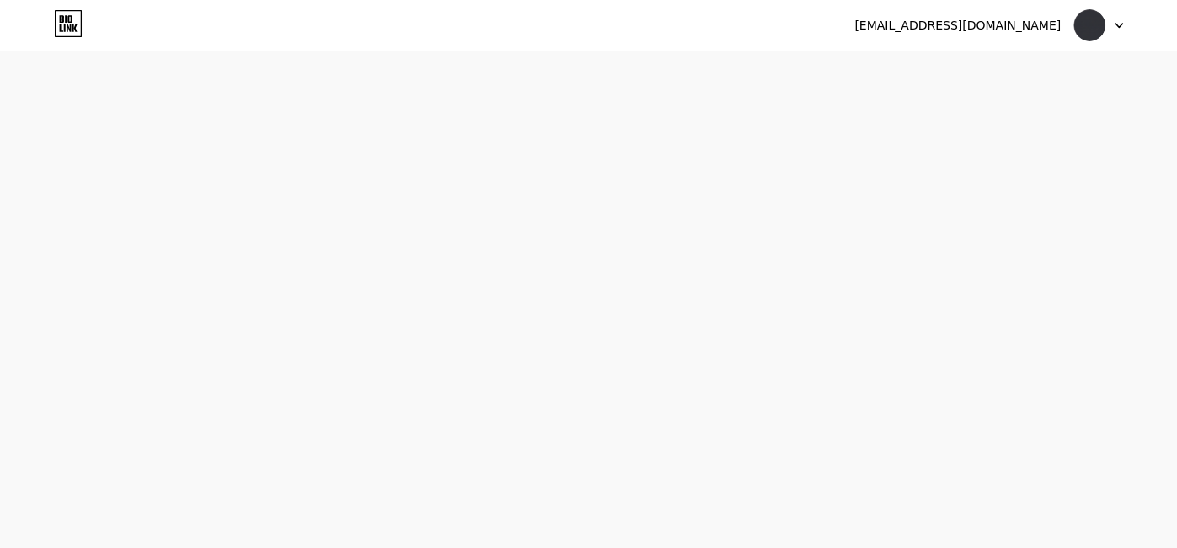
click at [74, 16] on icon at bounding box center [68, 23] width 29 height 27
click at [74, 0] on html at bounding box center [588, 0] width 1177 height 0
click at [74, 16] on icon at bounding box center [68, 23] width 29 height 27
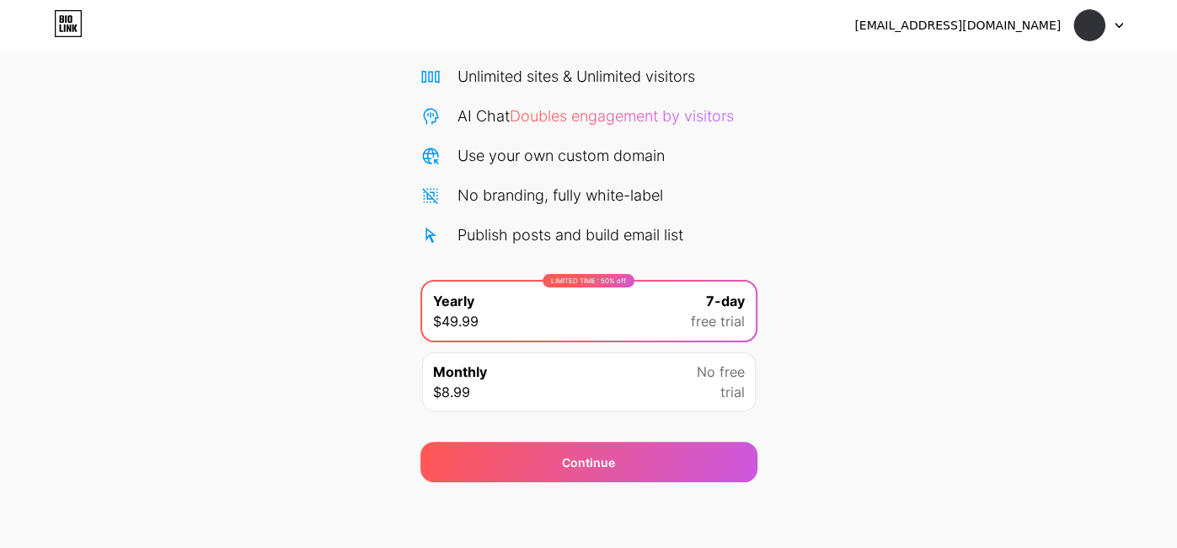
scroll to position [128, 0]
